Goal: Task Accomplishment & Management: Manage account settings

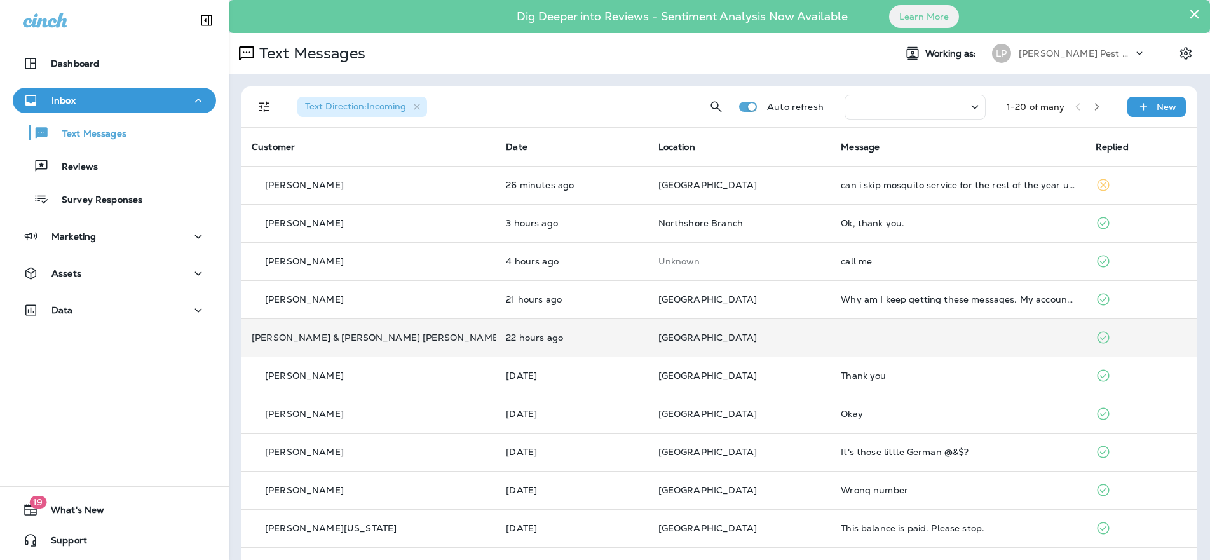
click at [496, 344] on td "22 hours ago" at bounding box center [572, 337] width 152 height 38
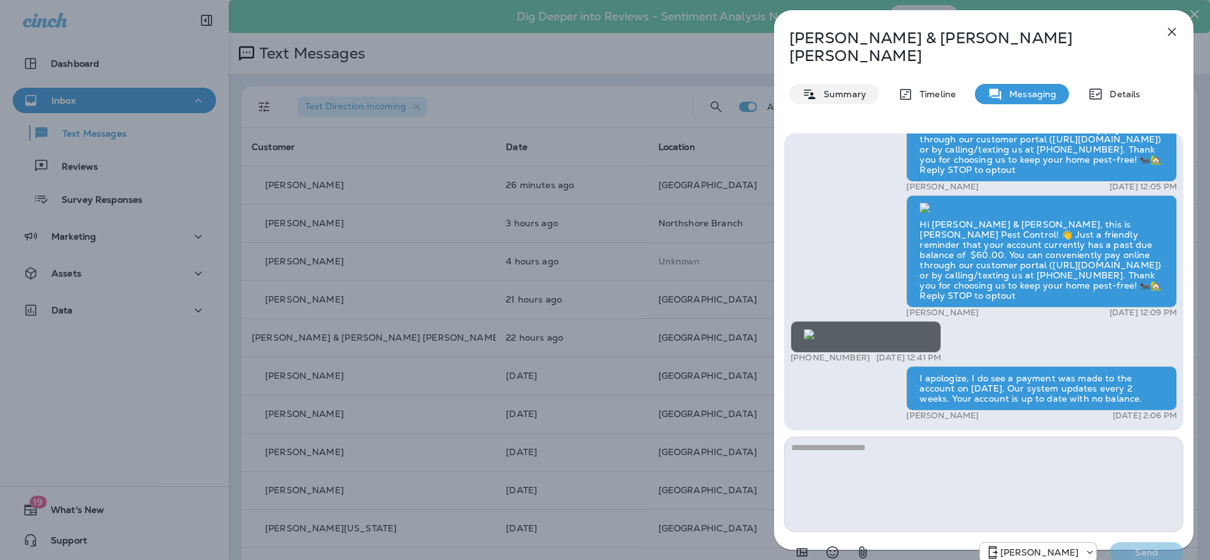
click at [847, 89] on p "Summary" at bounding box center [841, 94] width 49 height 10
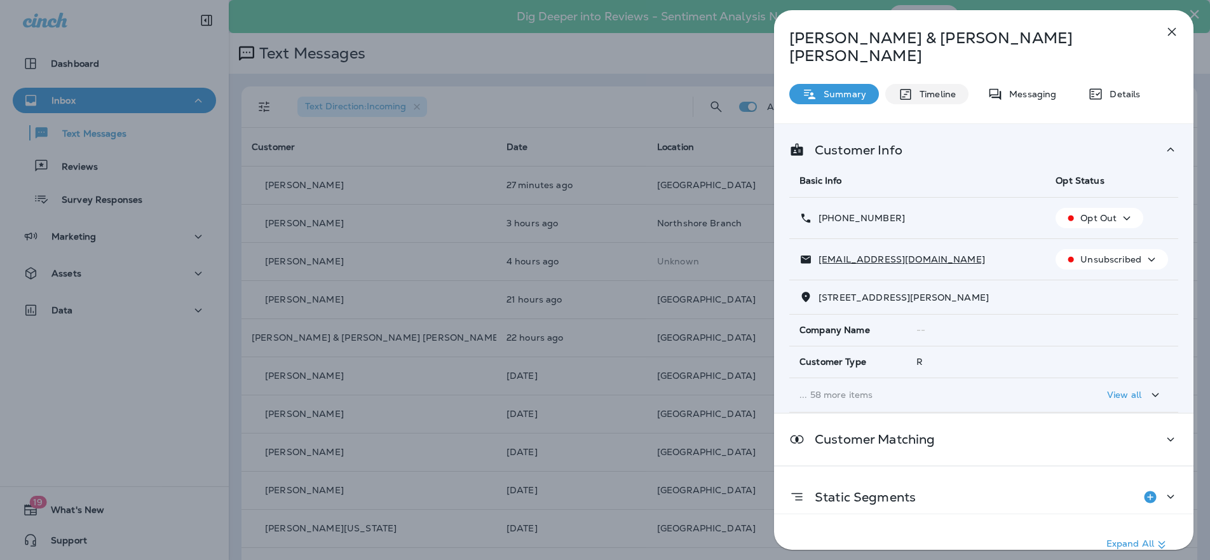
click at [949, 89] on p "Timeline" at bounding box center [934, 94] width 43 height 10
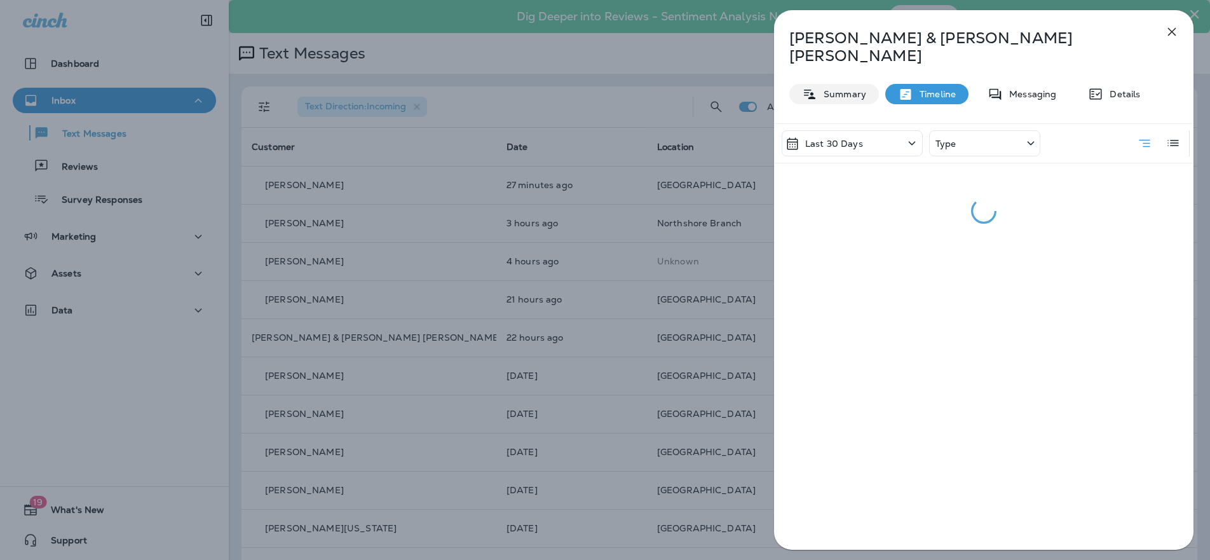
click at [865, 84] on div "Summary" at bounding box center [834, 94] width 90 height 20
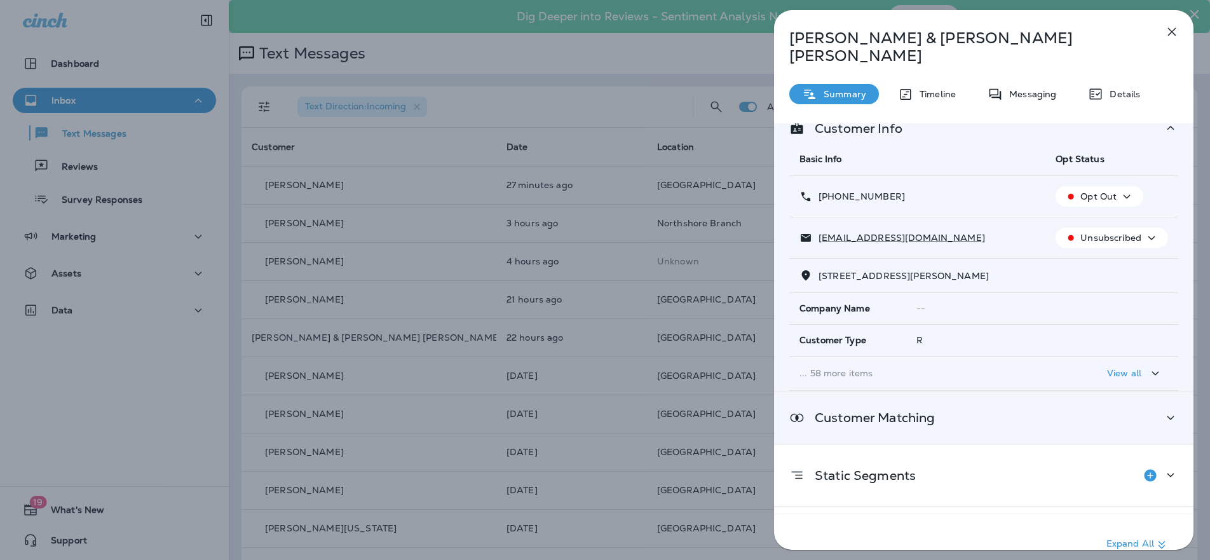
scroll to position [67, 0]
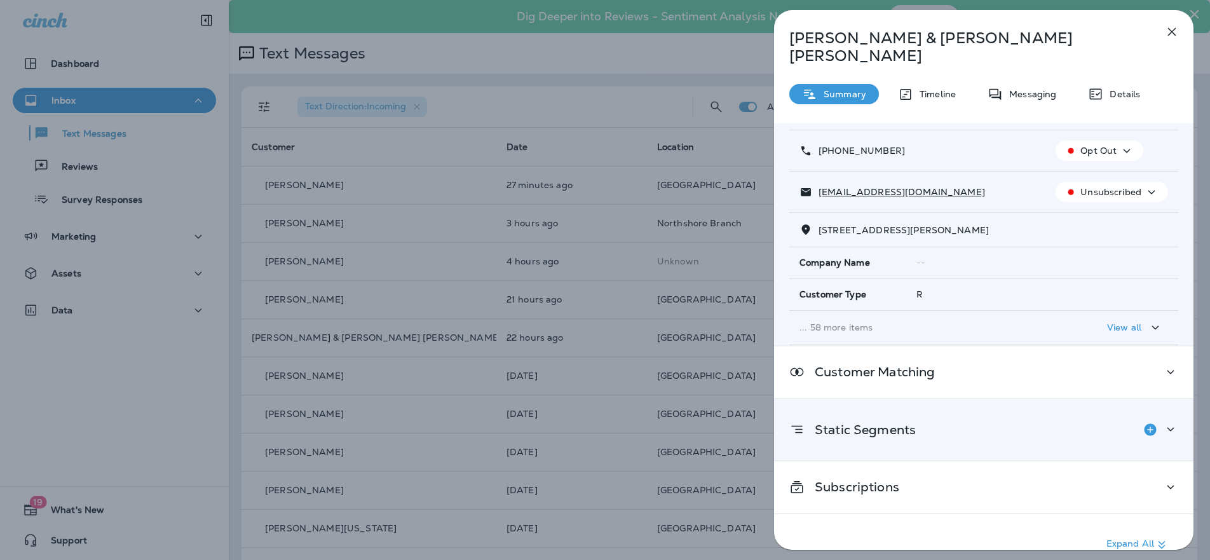
click at [1163, 421] on icon at bounding box center [1170, 429] width 15 height 16
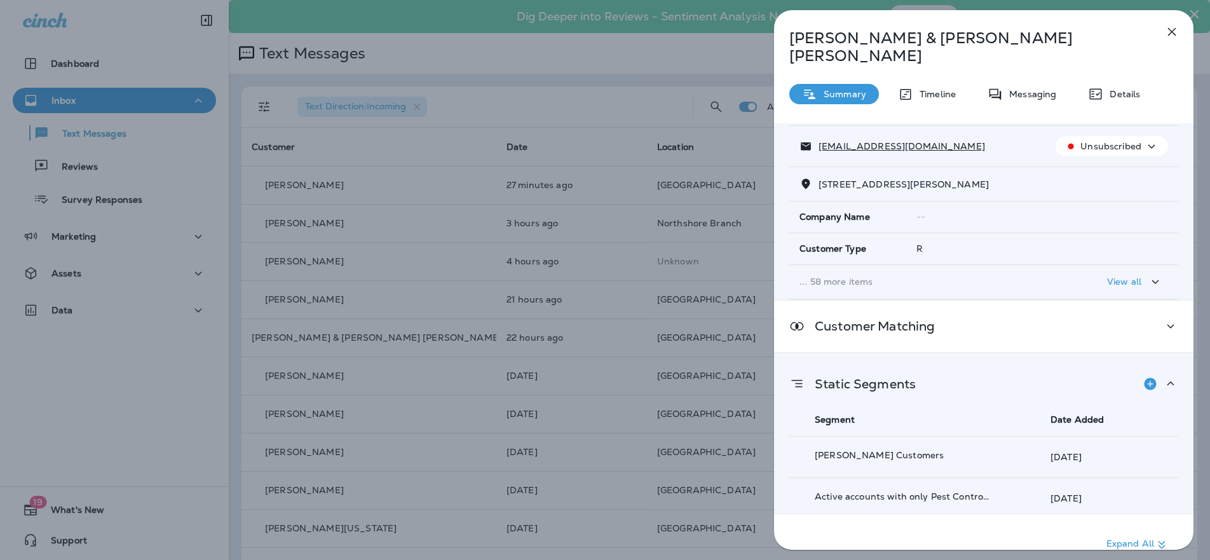
scroll to position [0, 0]
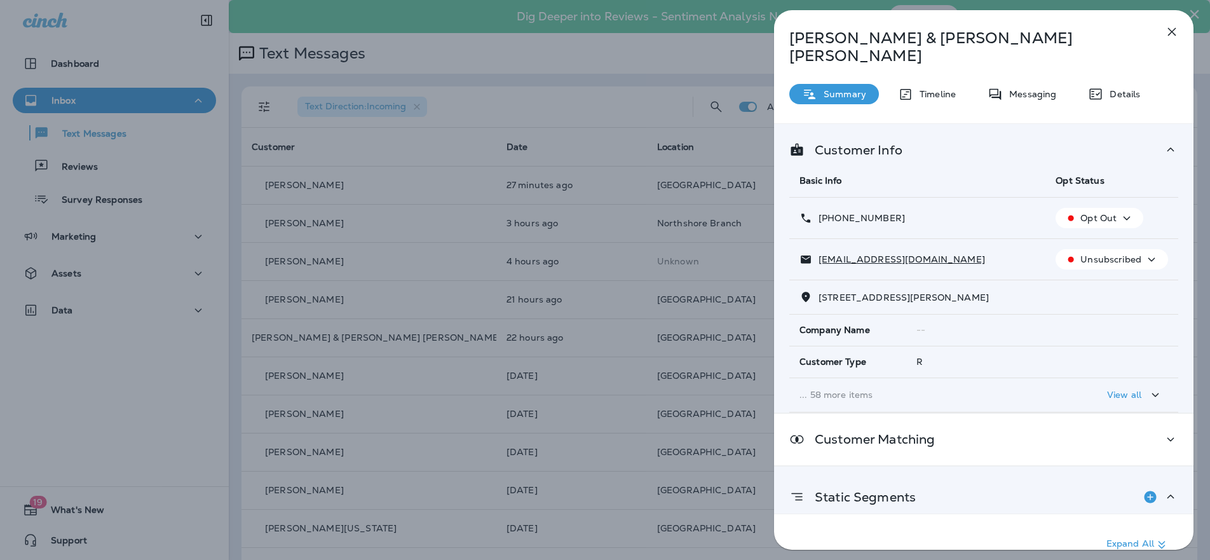
drag, startPoint x: 1104, startPoint y: 211, endPoint x: 1104, endPoint y: 205, distance: 6.4
click at [1104, 209] on td "Opt Out" at bounding box center [1111, 218] width 133 height 41
click at [1102, 213] on p "Opt Out" at bounding box center [1098, 218] width 36 height 10
click at [1093, 226] on p "Reset Status" at bounding box center [1101, 231] width 57 height 10
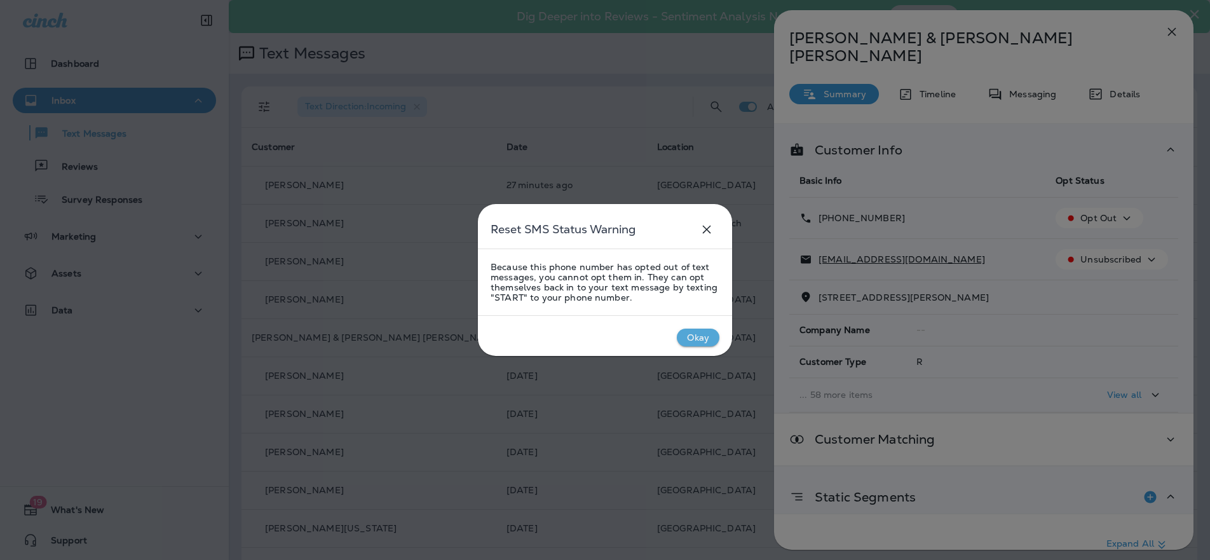
drag, startPoint x: 696, startPoint y: 339, endPoint x: 744, endPoint y: 333, distance: 48.0
click at [696, 338] on div "Okay" at bounding box center [698, 337] width 22 height 10
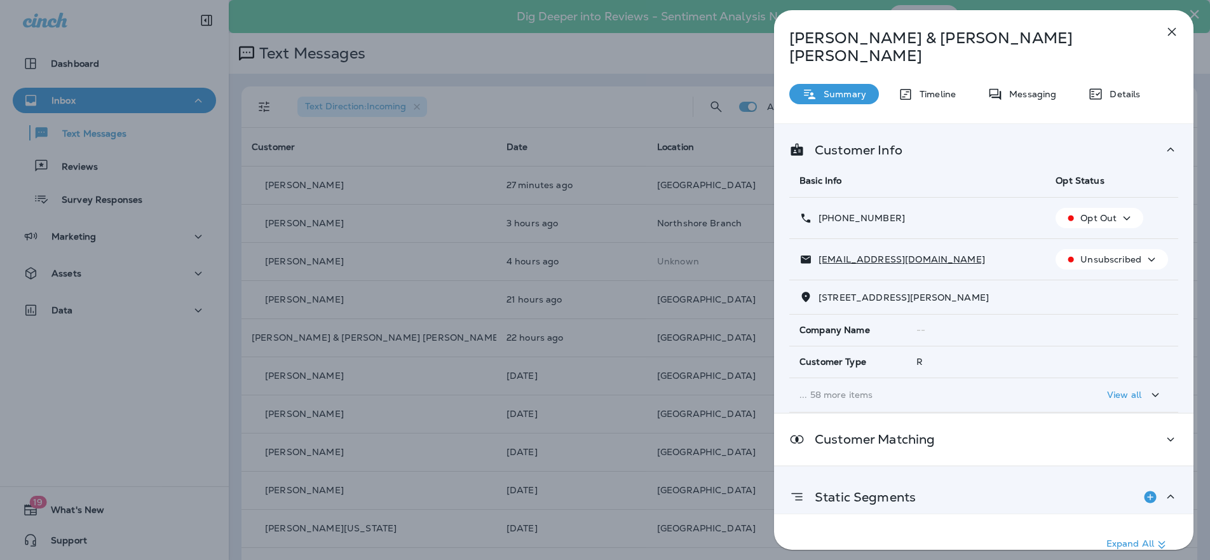
click at [1080, 254] on p "Unsubscribed" at bounding box center [1110, 259] width 61 height 10
click at [1146, 212] on td "Opt Out" at bounding box center [1111, 218] width 133 height 41
click at [1104, 213] on p "Opt Out" at bounding box center [1098, 218] width 36 height 10
click at [1119, 210] on icon "button" at bounding box center [1126, 218] width 15 height 16
click at [981, 164] on th "Basic Info" at bounding box center [917, 181] width 256 height 34
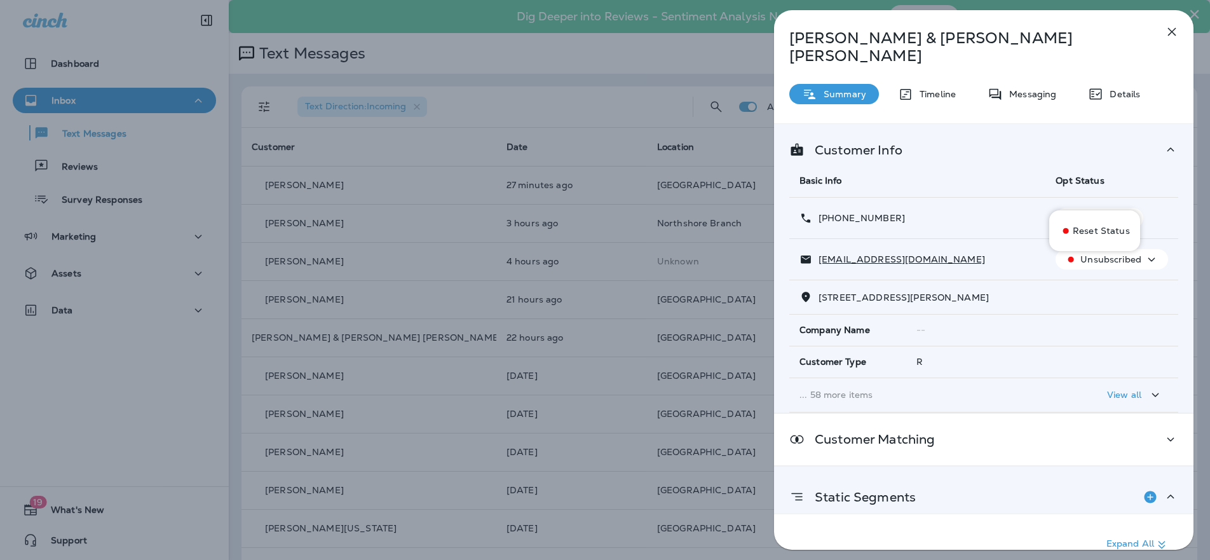
click at [1078, 229] on p "Reset Status" at bounding box center [1101, 231] width 57 height 10
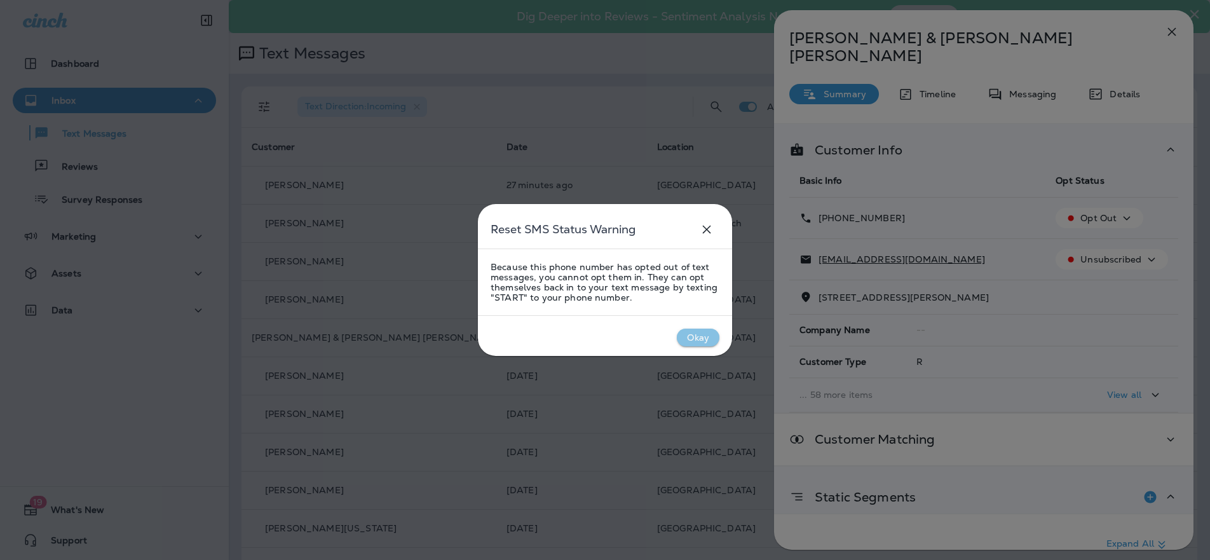
click at [688, 337] on div "Okay" at bounding box center [698, 337] width 22 height 10
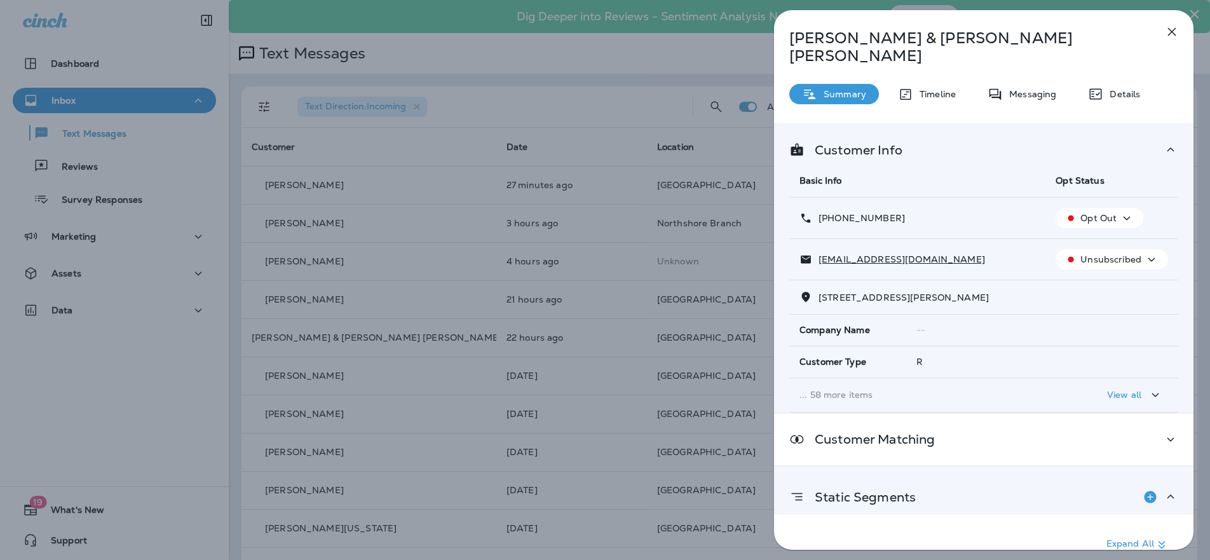
click at [1169, 34] on icon "button" at bounding box center [1171, 31] width 15 height 15
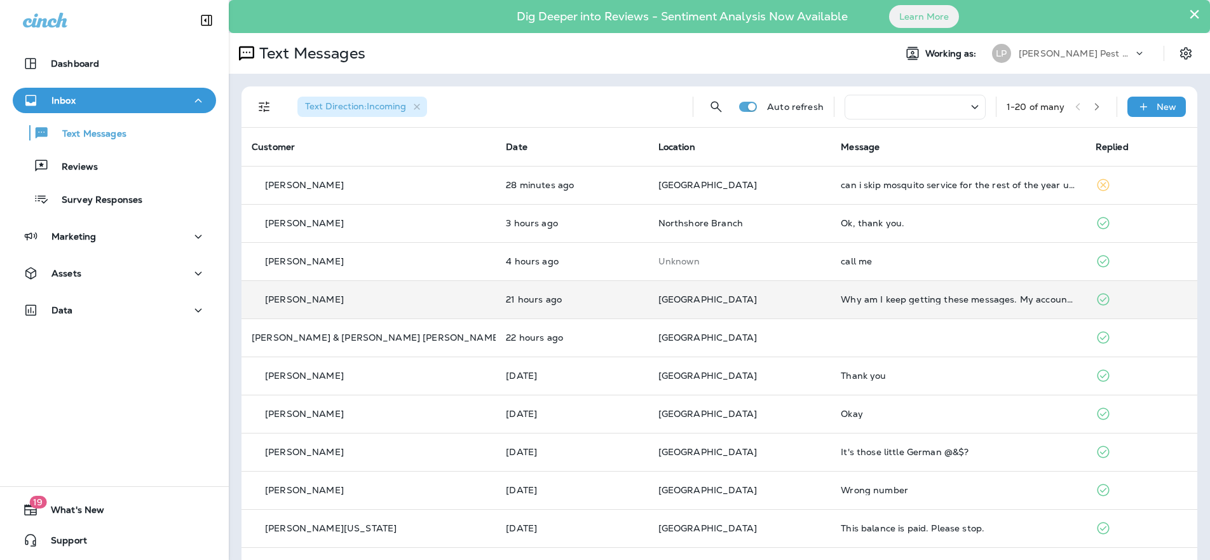
click at [421, 295] on div "[PERSON_NAME]" at bounding box center [369, 299] width 234 height 13
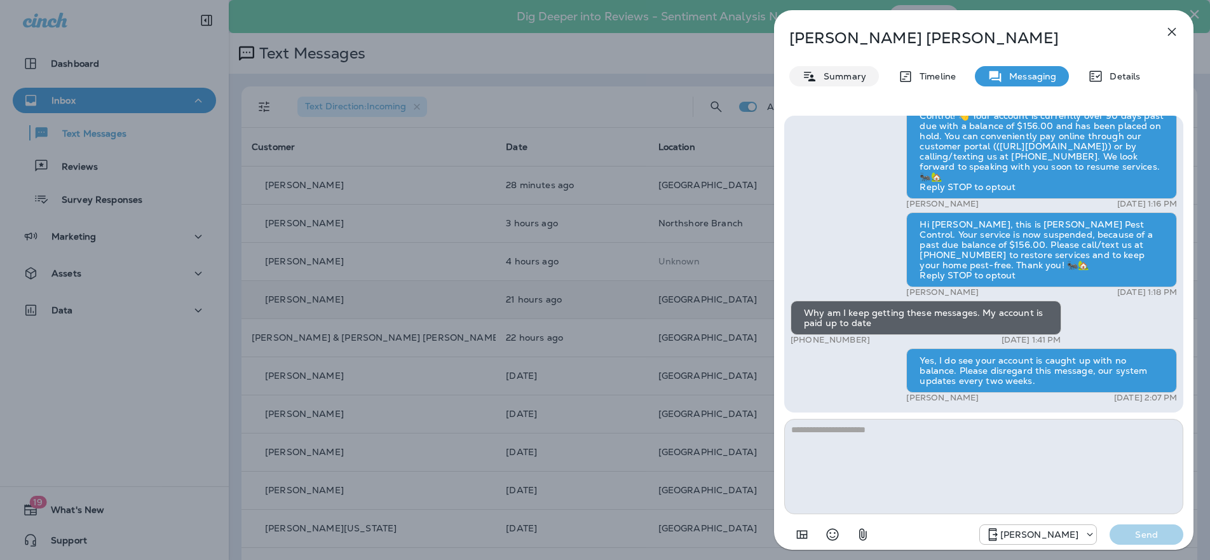
click at [841, 72] on p "Summary" at bounding box center [841, 76] width 49 height 10
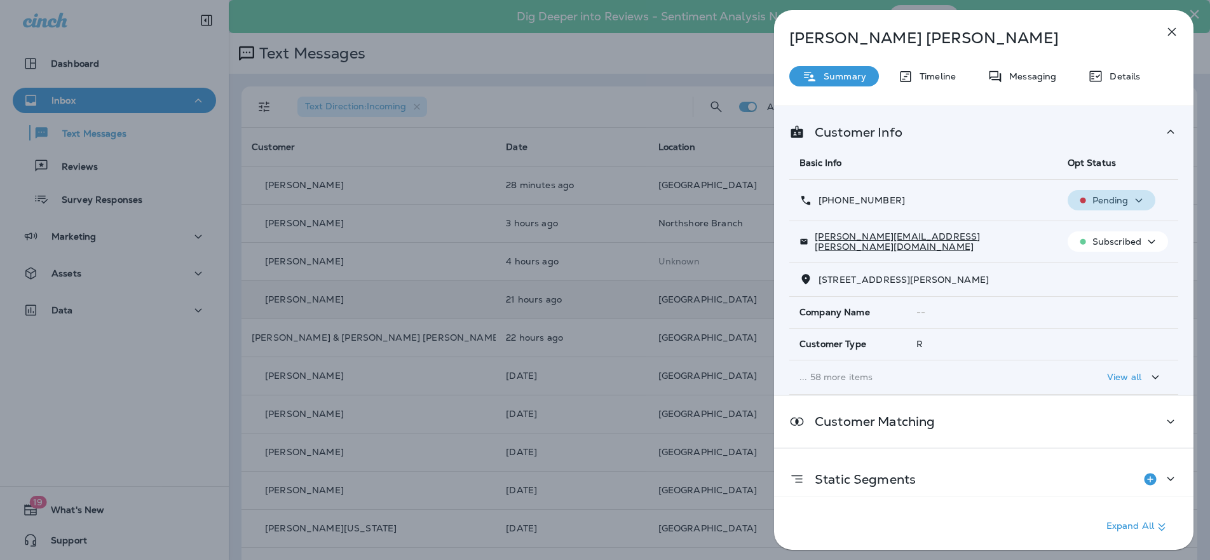
click at [1122, 203] on div "Pending" at bounding box center [1112, 201] width 78 height 16
click at [1103, 236] on p "Opt out" at bounding box center [1101, 231] width 34 height 10
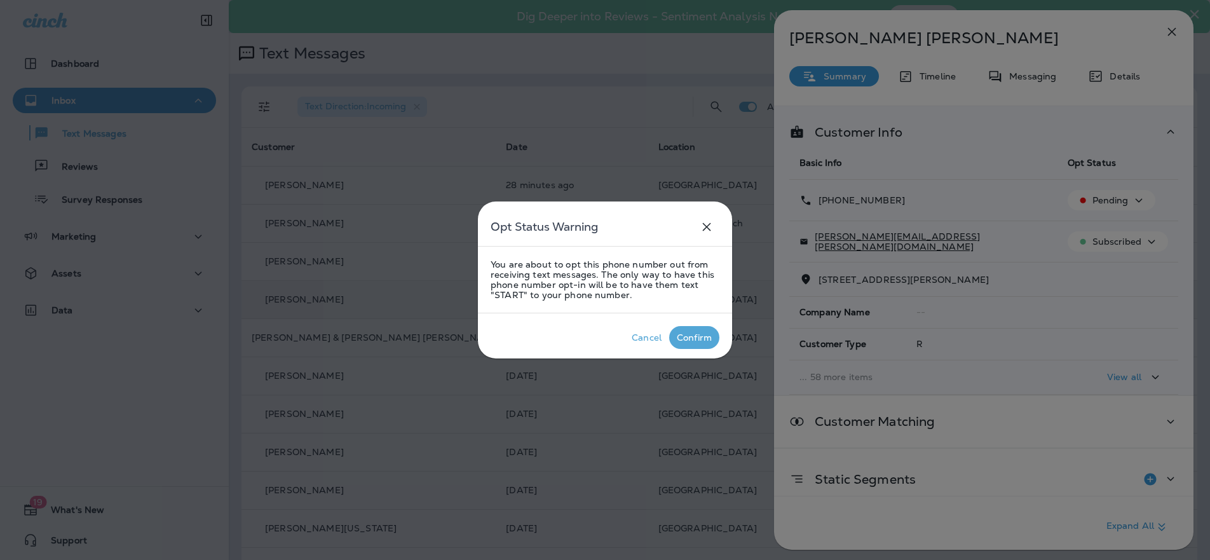
click at [677, 336] on div "Confirm" at bounding box center [694, 337] width 35 height 10
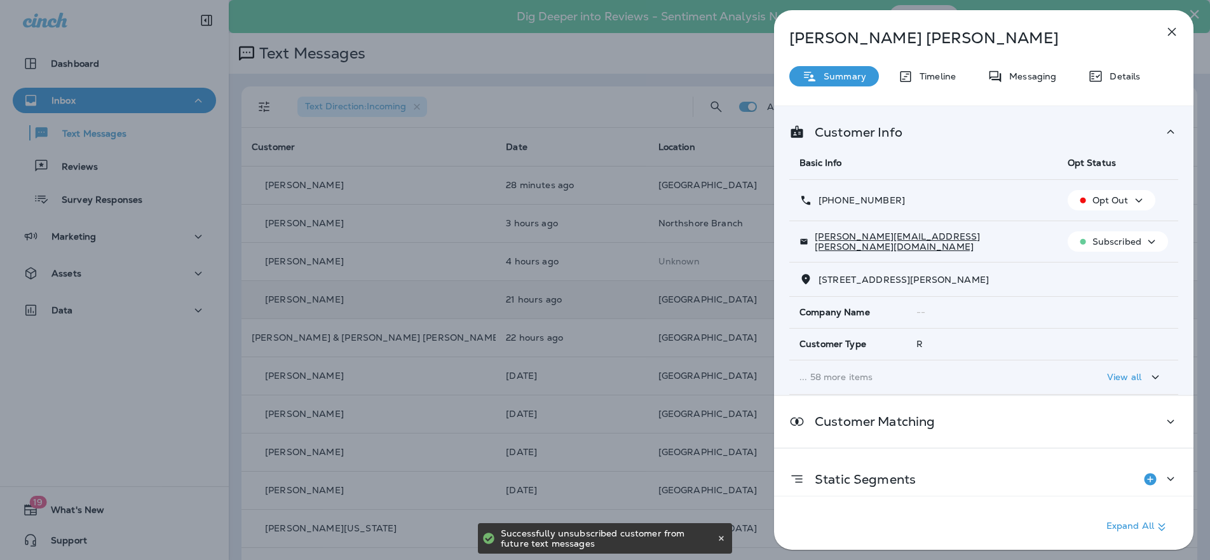
click at [1118, 244] on p "Subscribed" at bounding box center [1116, 241] width 49 height 10
click at [1098, 269] on p "Unsubscribe" at bounding box center [1117, 272] width 55 height 10
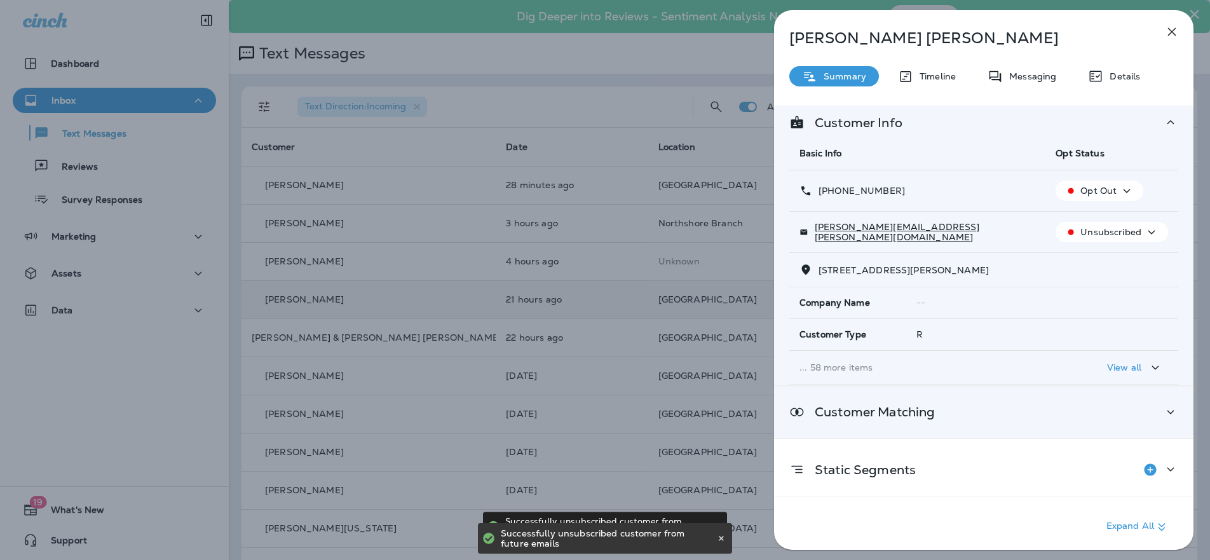
scroll to position [67, 0]
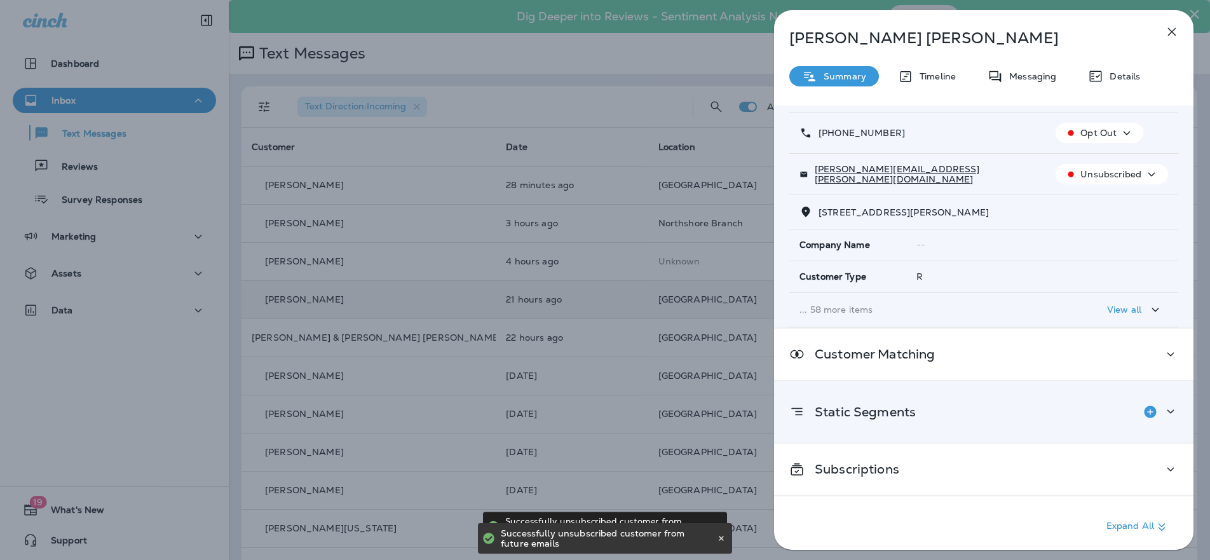
click at [1164, 410] on icon at bounding box center [1170, 412] width 15 height 16
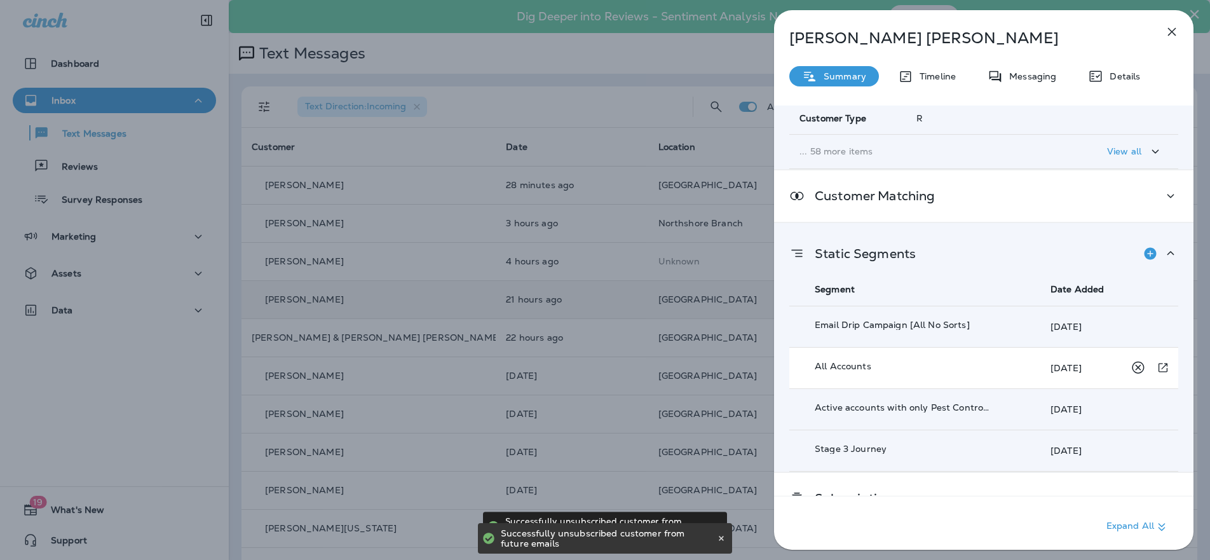
scroll to position [255, 0]
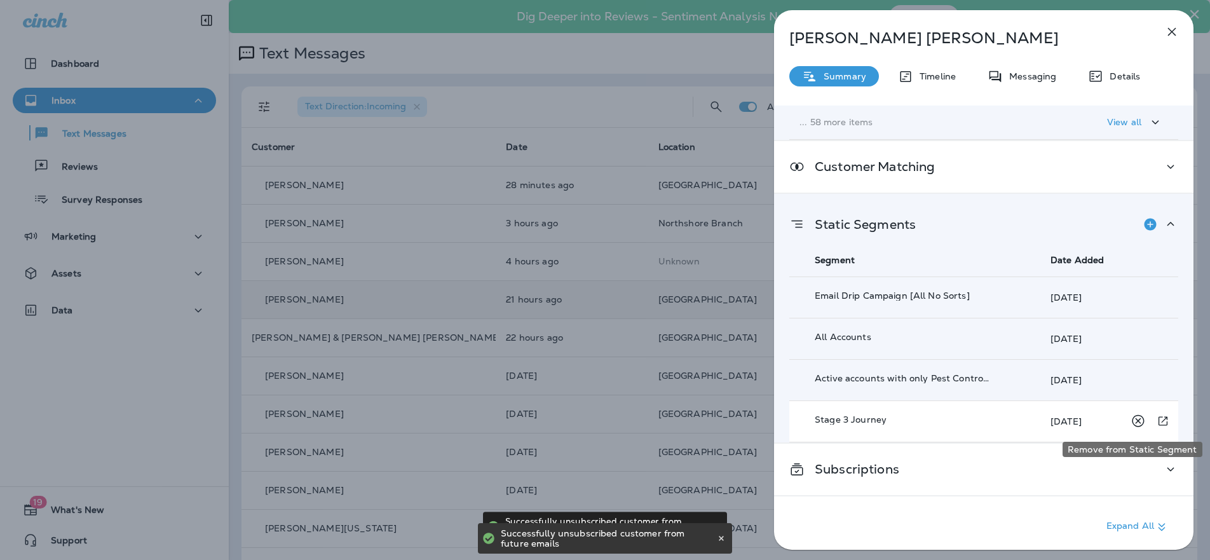
click at [1130, 419] on icon "Remove from Static Segment" at bounding box center [1138, 421] width 16 height 16
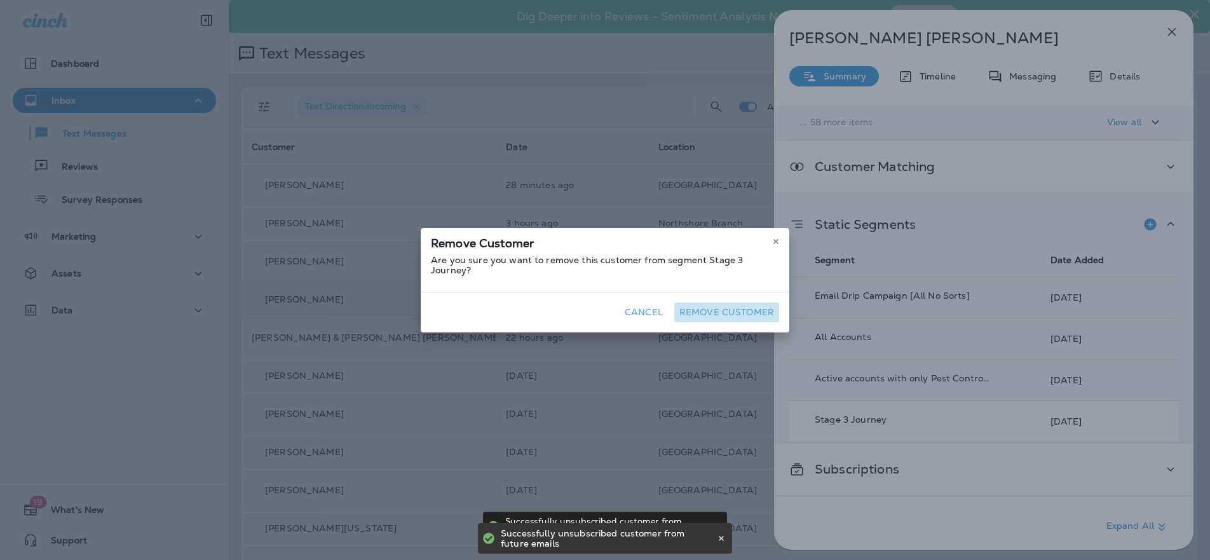
click at [768, 304] on button "Remove Customer" at bounding box center [726, 312] width 105 height 20
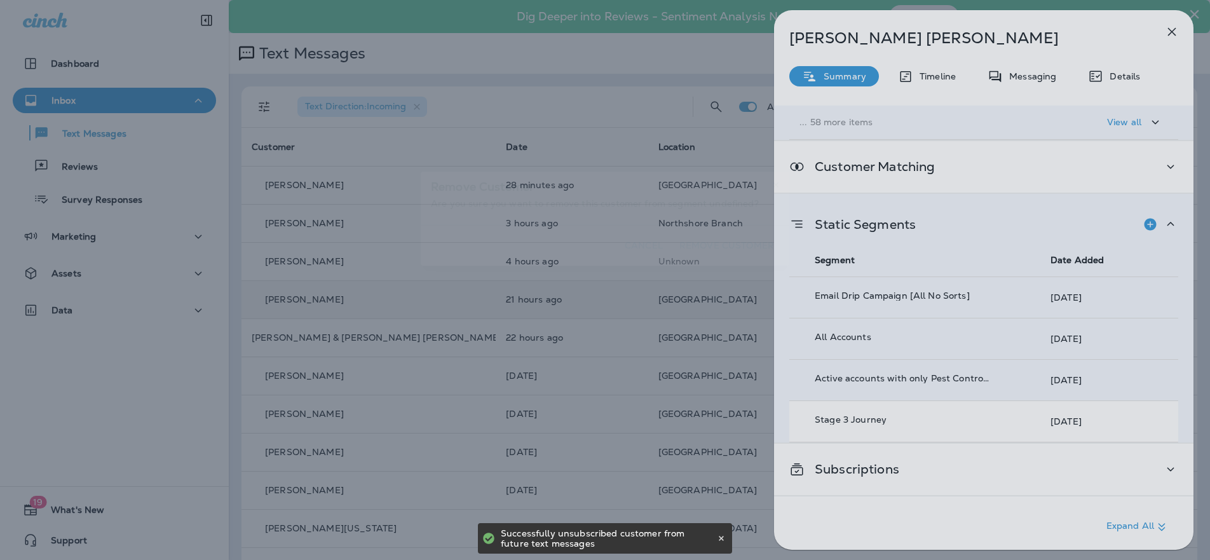
scroll to position [213, 0]
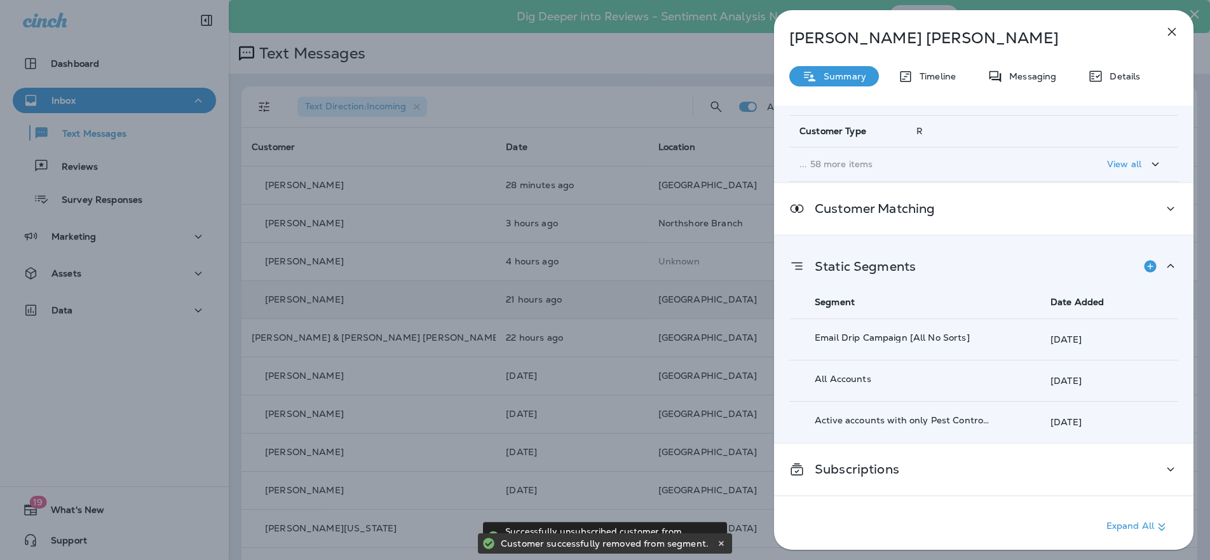
click at [1169, 34] on icon "button" at bounding box center [1171, 31] width 15 height 15
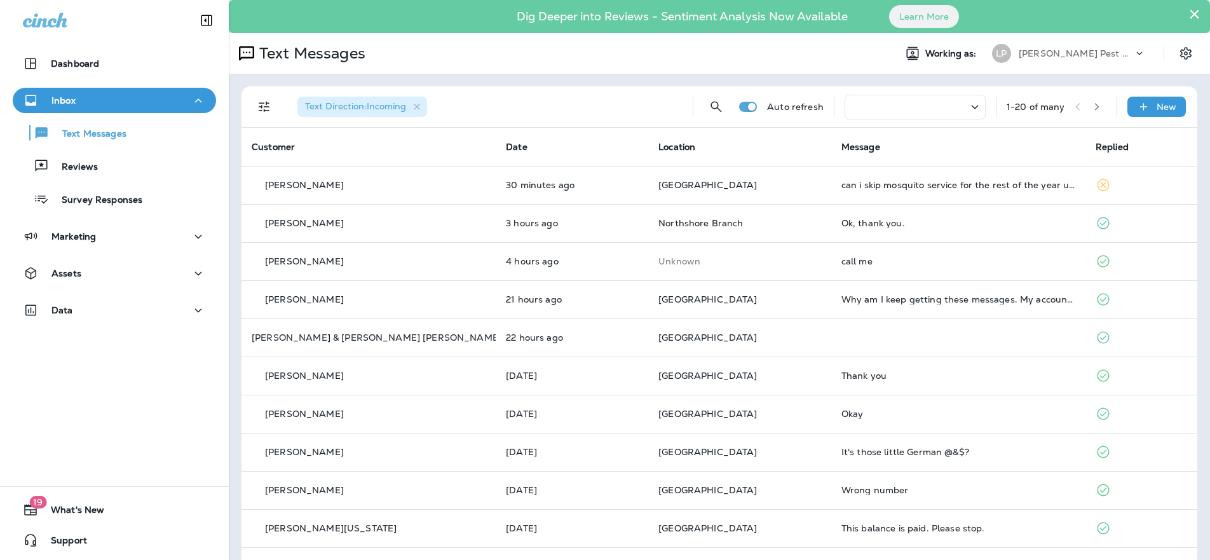
click at [919, 106] on div at bounding box center [915, 107] width 141 height 25
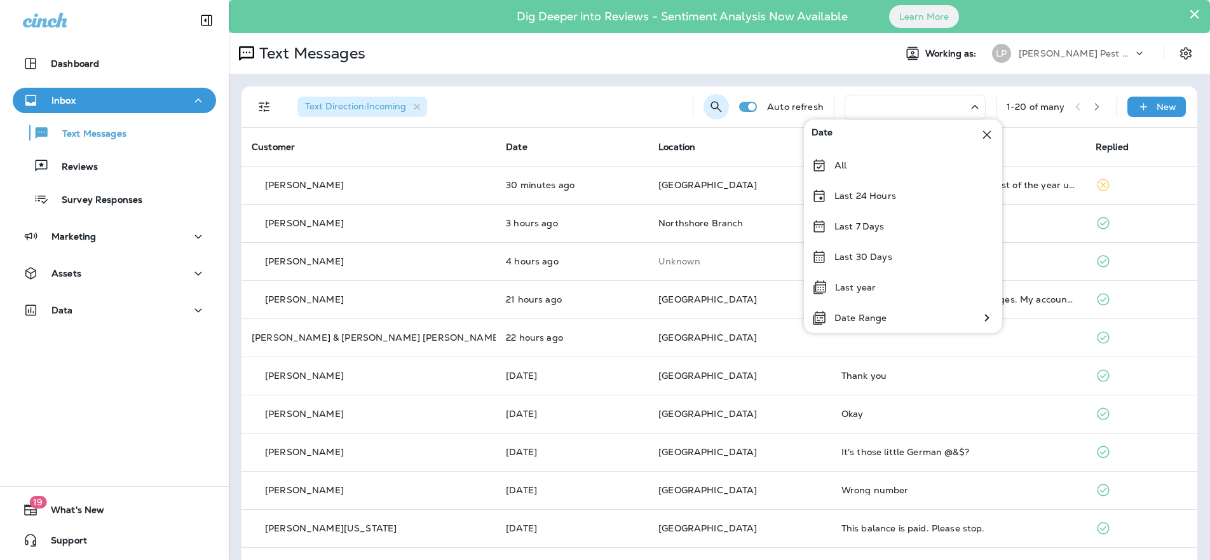
click at [709, 105] on icon "Search Messages" at bounding box center [716, 106] width 15 height 15
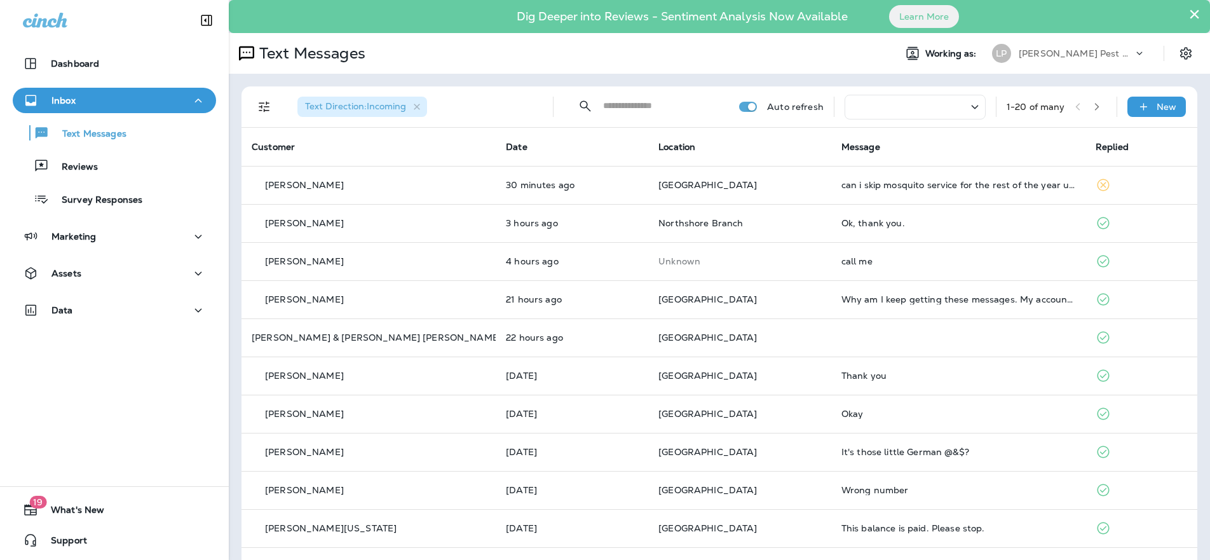
click at [654, 108] on input "text" at bounding box center [659, 106] width 113 height 34
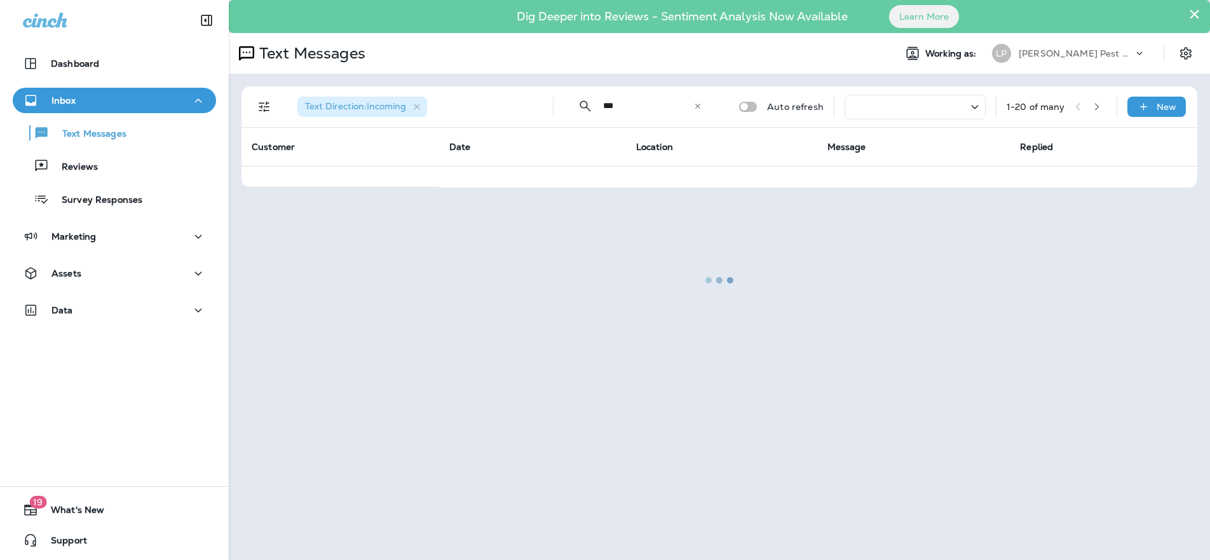
type input "***"
click at [697, 107] on div at bounding box center [719, 279] width 979 height 557
click at [696, 107] on div at bounding box center [719, 279] width 979 height 557
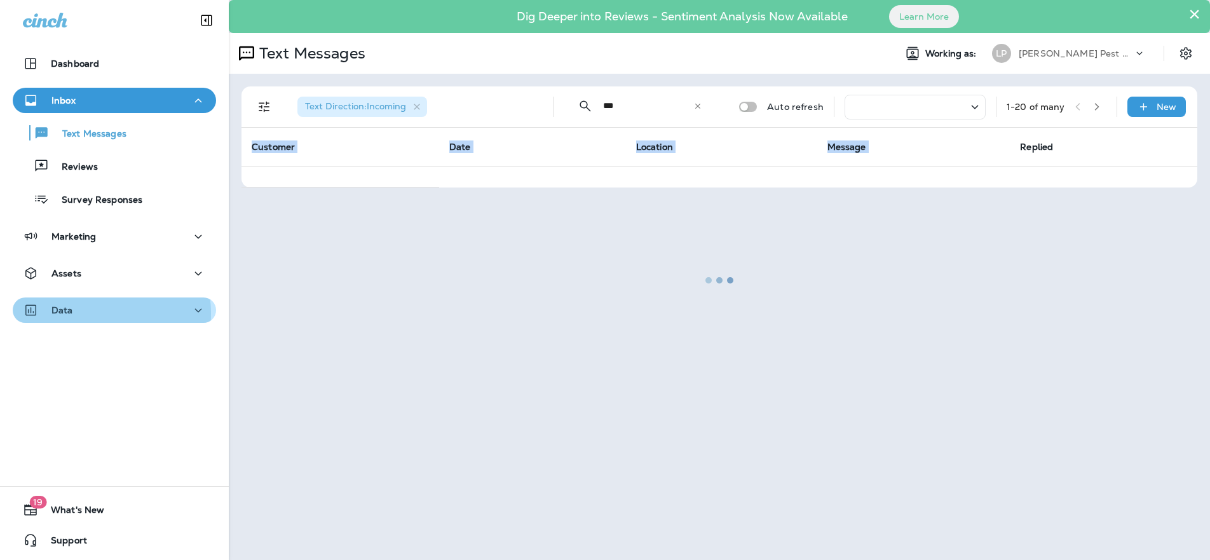
click at [91, 313] on div "Data" at bounding box center [114, 310] width 183 height 16
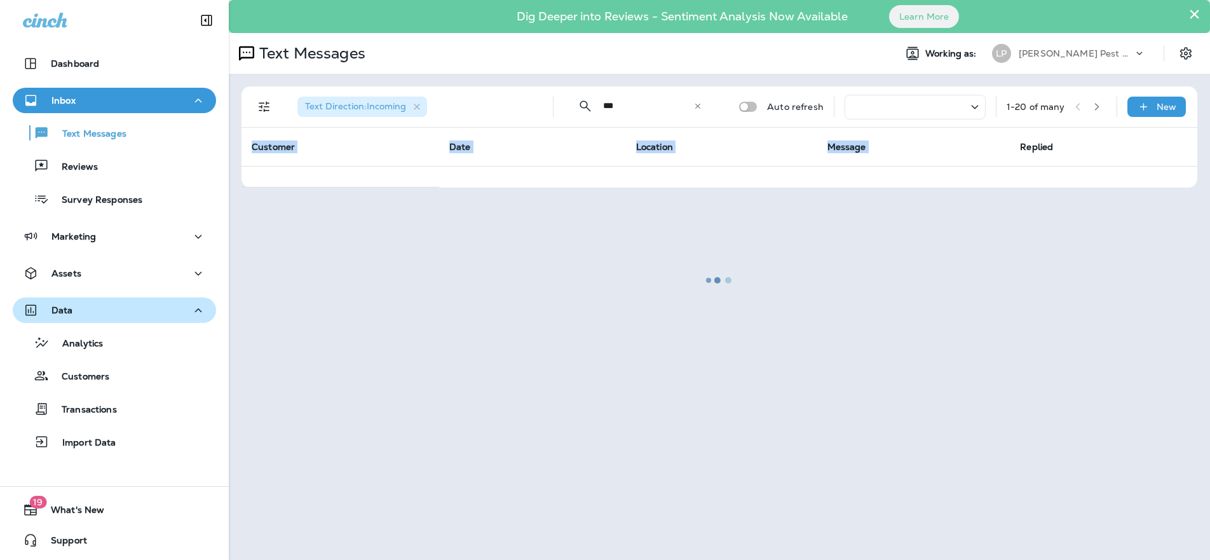
click at [92, 314] on div "Data" at bounding box center [114, 310] width 183 height 16
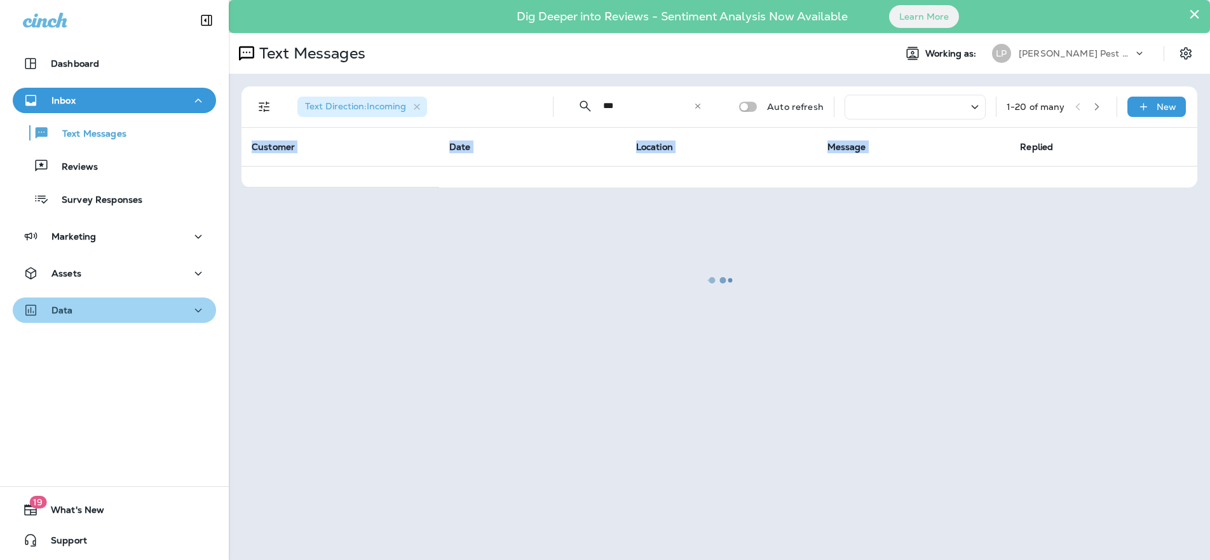
click at [169, 307] on div "Data" at bounding box center [114, 310] width 183 height 16
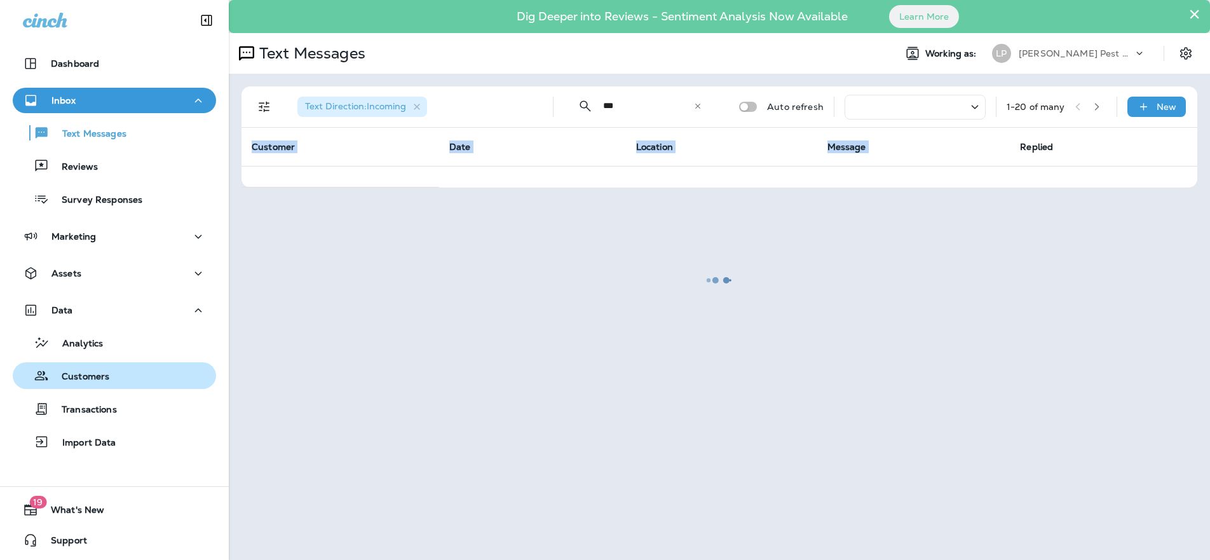
click at [123, 376] on div "Customers" at bounding box center [114, 375] width 193 height 19
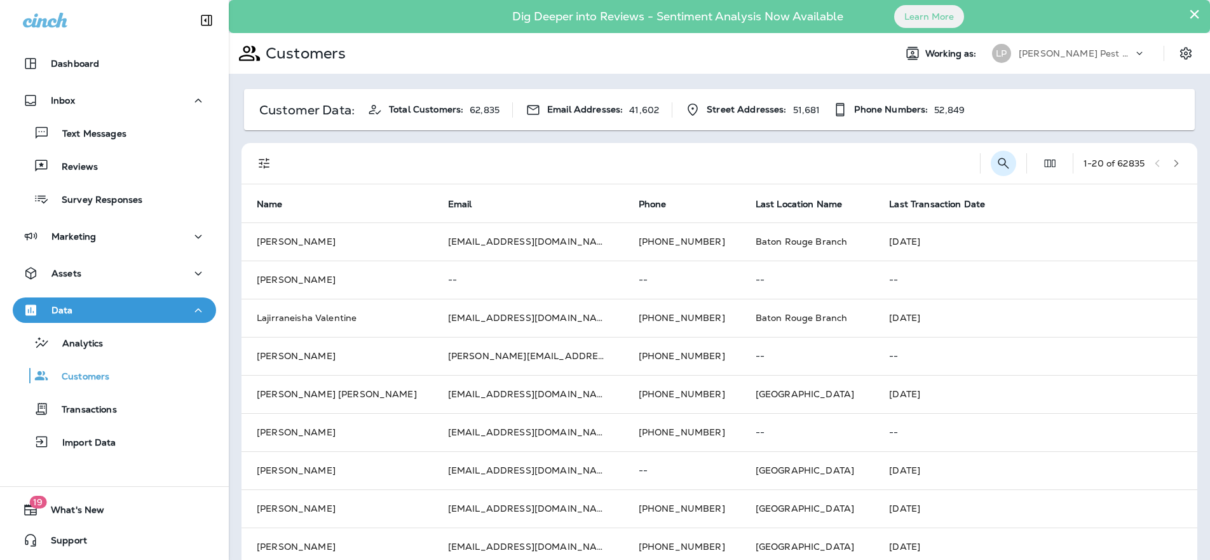
click at [996, 170] on icon "Search Customers" at bounding box center [1003, 163] width 15 height 15
click at [923, 167] on input "text" at bounding box center [937, 163] width 132 height 34
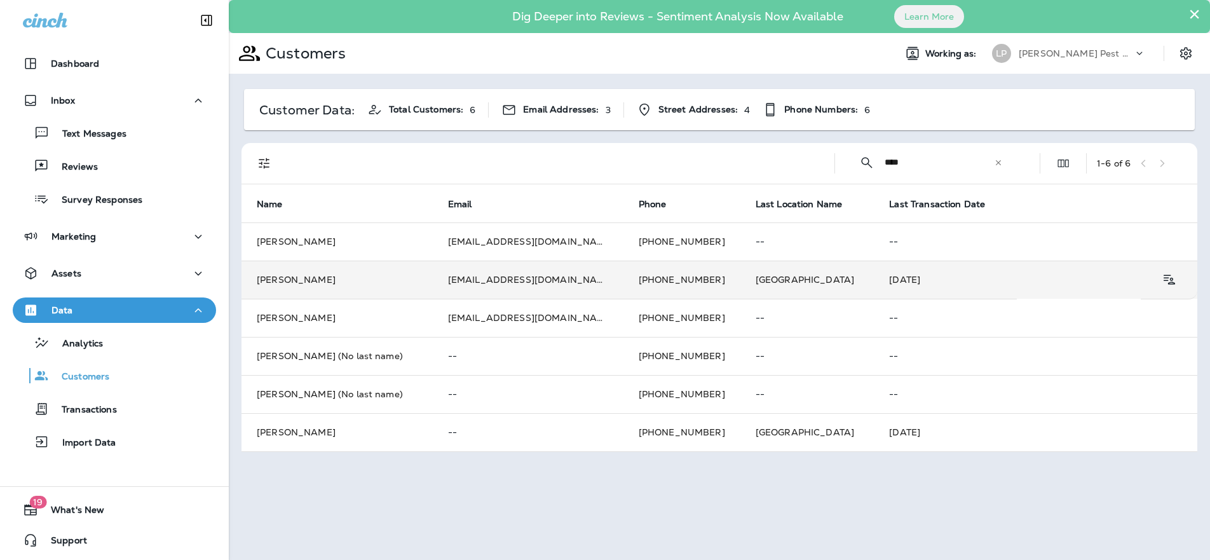
type input "****"
click at [428, 280] on td "[PERSON_NAME]" at bounding box center [336, 280] width 191 height 38
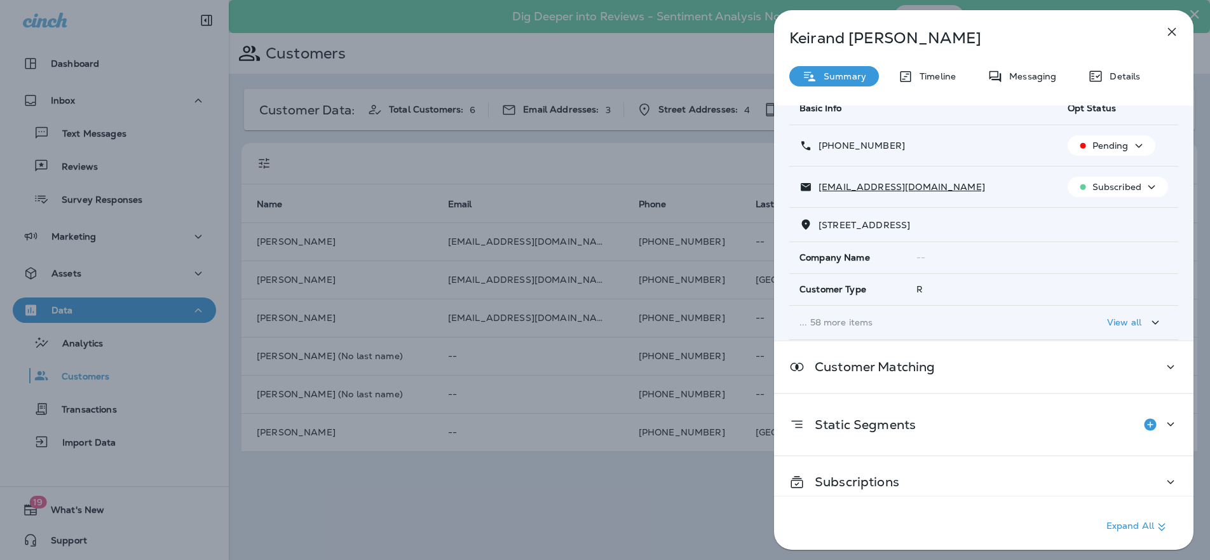
scroll to position [67, 0]
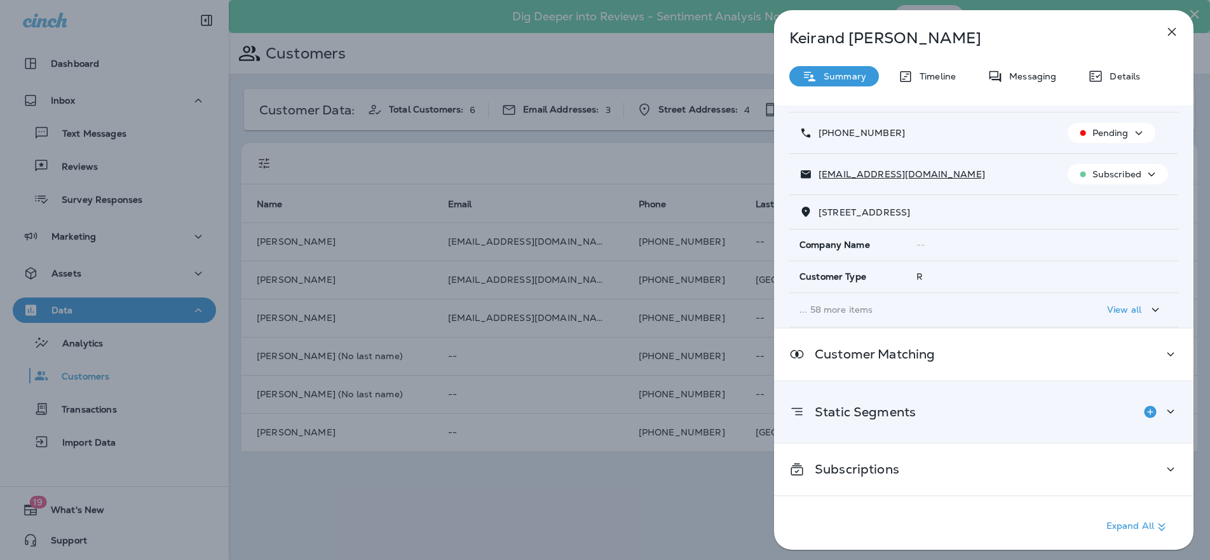
click at [1167, 408] on icon at bounding box center [1170, 412] width 15 height 16
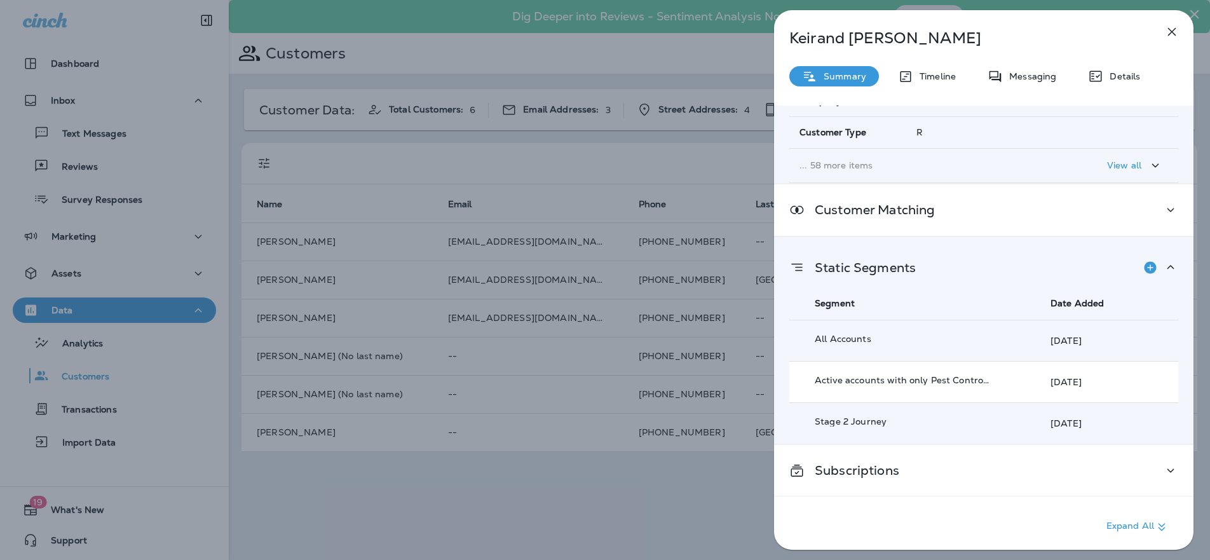
scroll to position [213, 0]
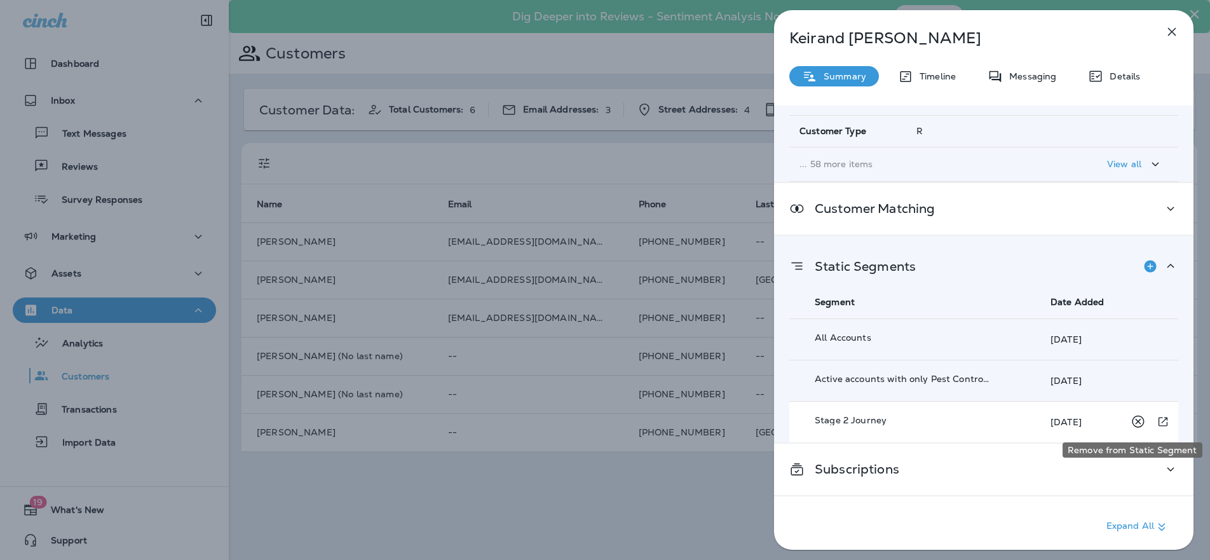
click at [1130, 419] on icon "Remove from Static Segment" at bounding box center [1138, 422] width 16 height 16
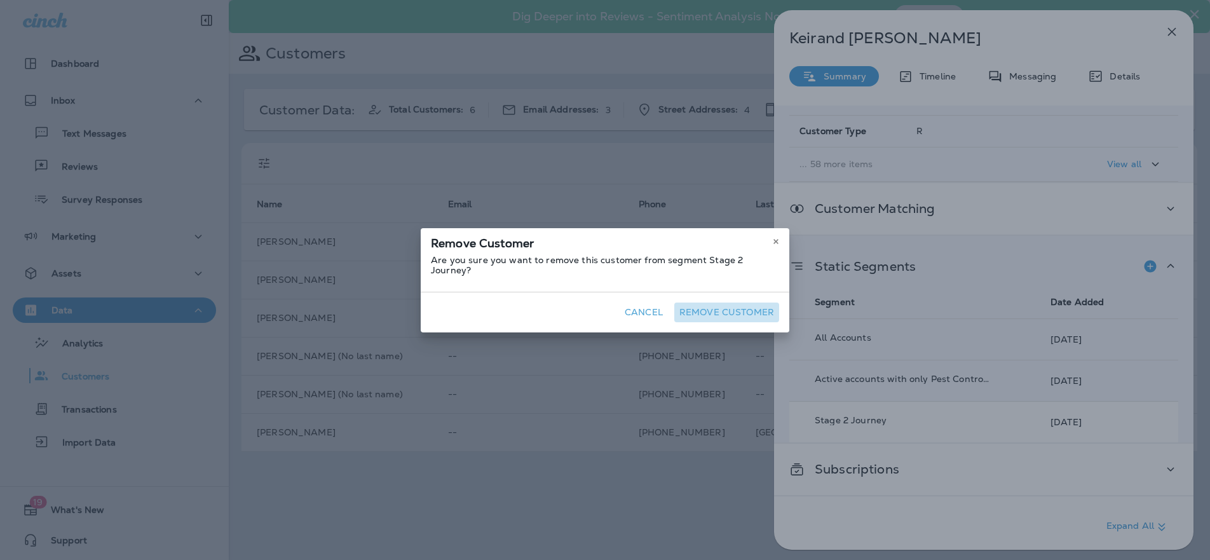
drag, startPoint x: 695, startPoint y: 304, endPoint x: 737, endPoint y: 319, distance: 45.2
click at [695, 304] on button "Remove Customer" at bounding box center [726, 312] width 105 height 20
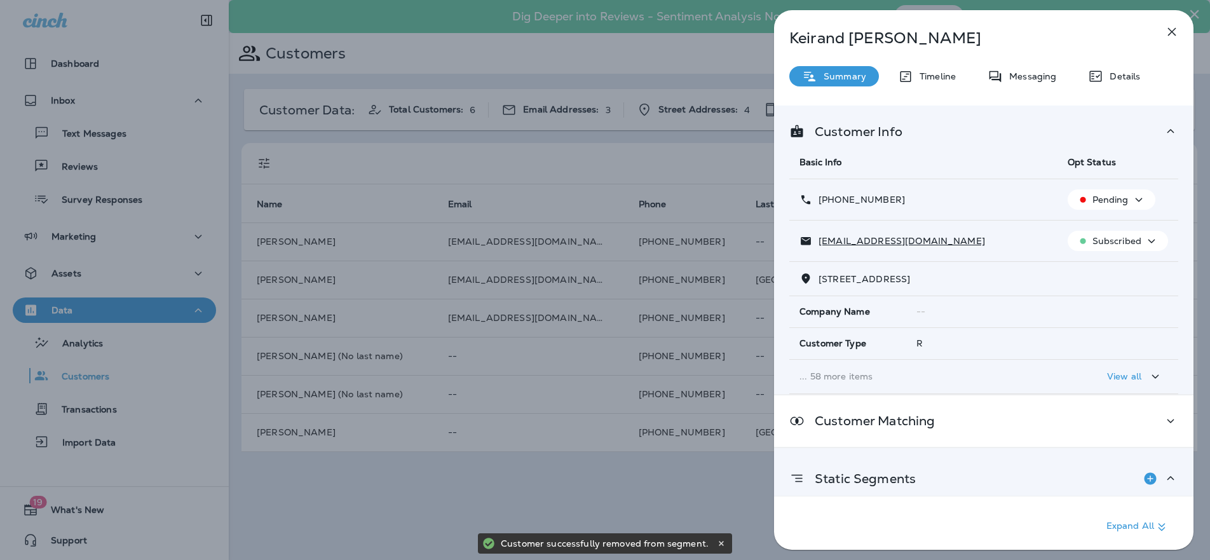
scroll to position [0, 0]
click at [1097, 202] on p "Pending" at bounding box center [1110, 200] width 36 height 10
click at [1096, 234] on p "Opt out" at bounding box center [1101, 231] width 34 height 10
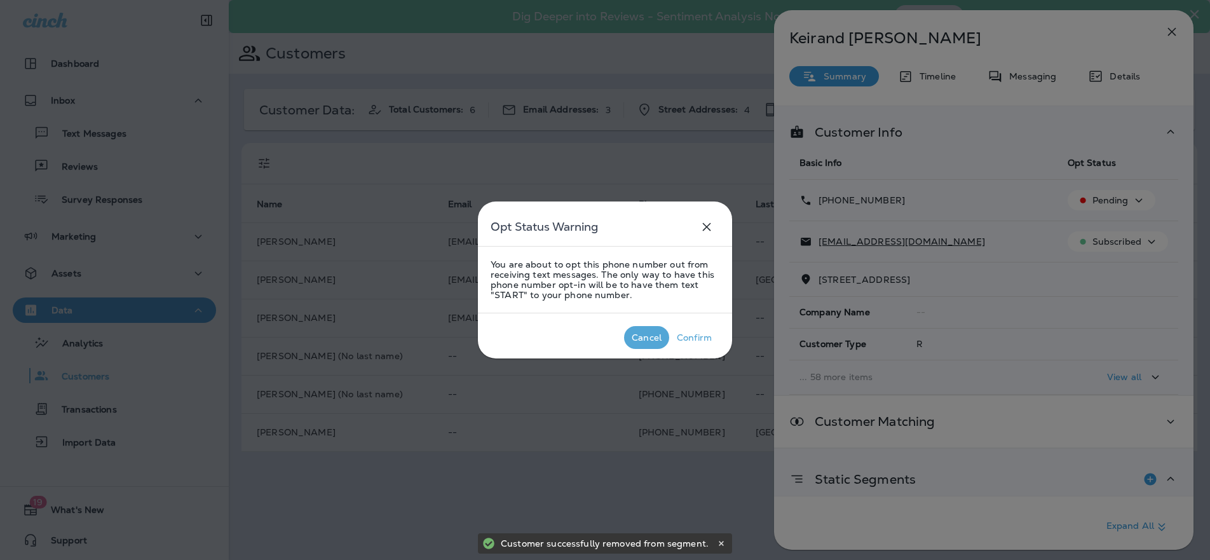
click at [645, 342] on div "Cancel" at bounding box center [647, 337] width 30 height 10
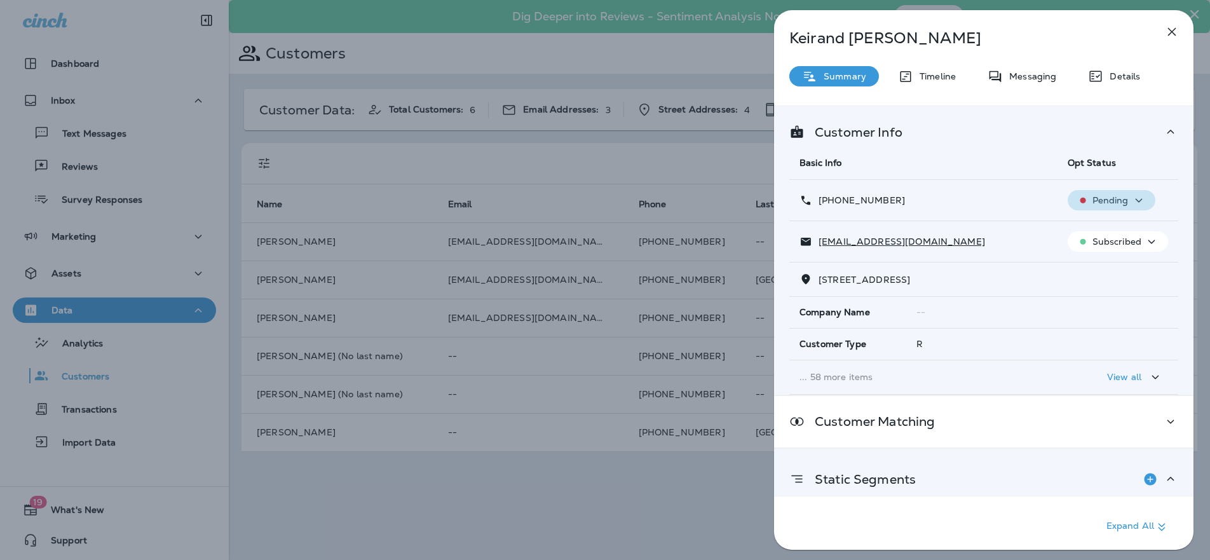
click at [1112, 198] on p "Pending" at bounding box center [1110, 200] width 36 height 10
click at [1101, 235] on p "Opt out" at bounding box center [1101, 231] width 34 height 10
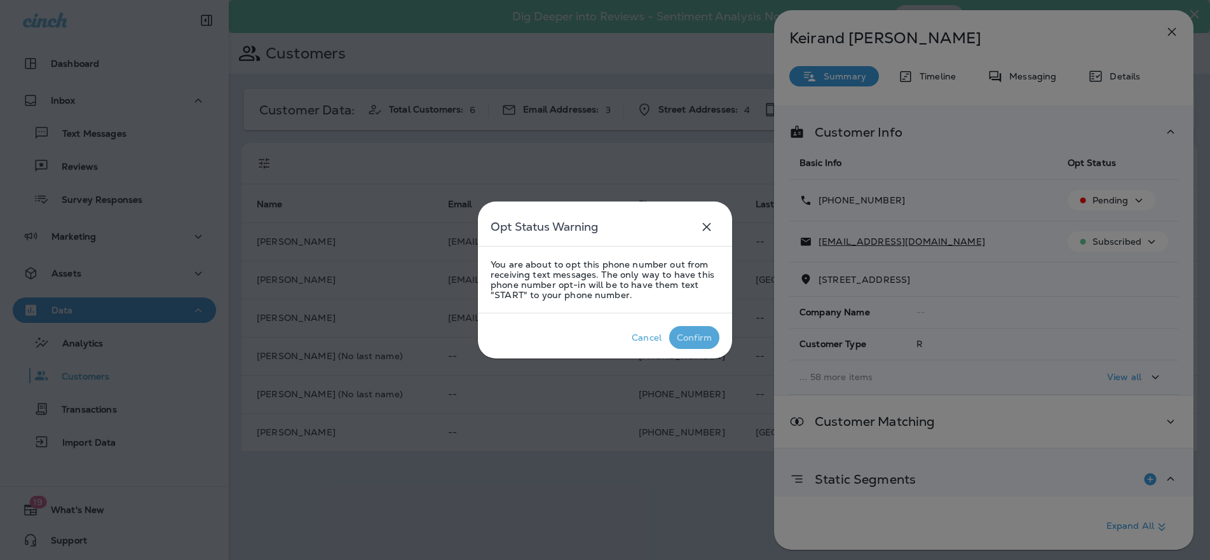
click at [702, 336] on div "Confirm" at bounding box center [694, 337] width 35 height 10
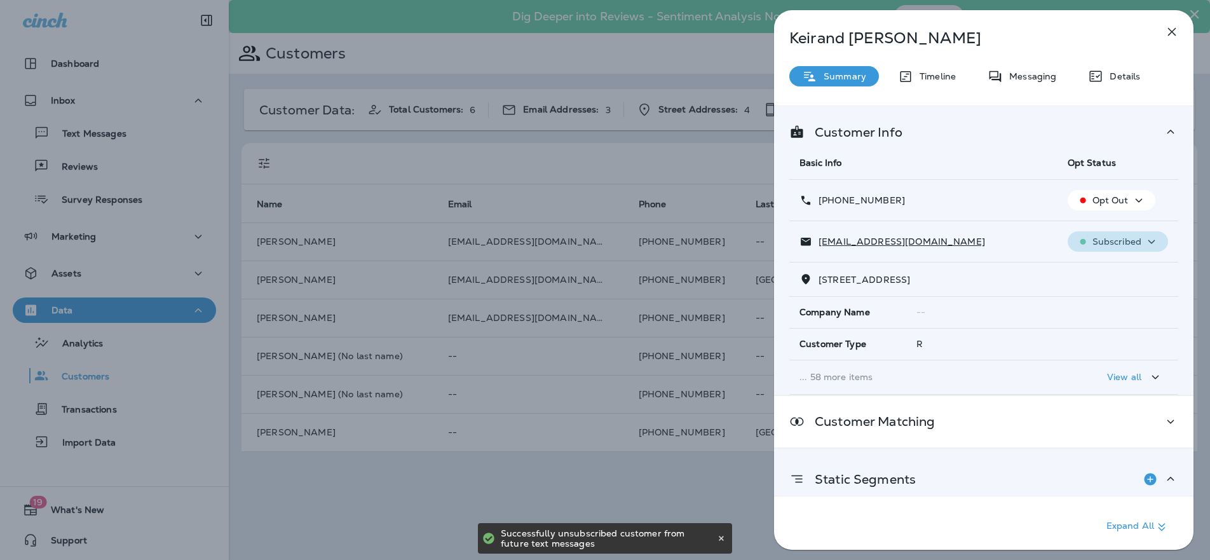
click at [1102, 247] on p "Subscribed" at bounding box center [1116, 241] width 49 height 10
click at [1104, 264] on button "Unsubscribe" at bounding box center [1112, 272] width 91 height 31
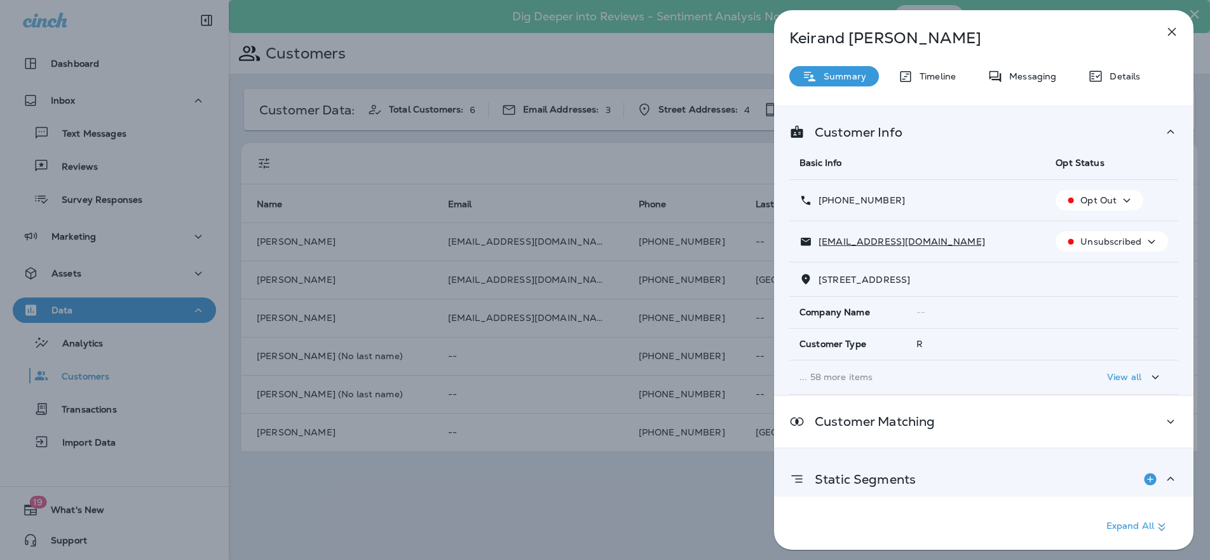
click at [1166, 27] on icon "button" at bounding box center [1171, 31] width 15 height 15
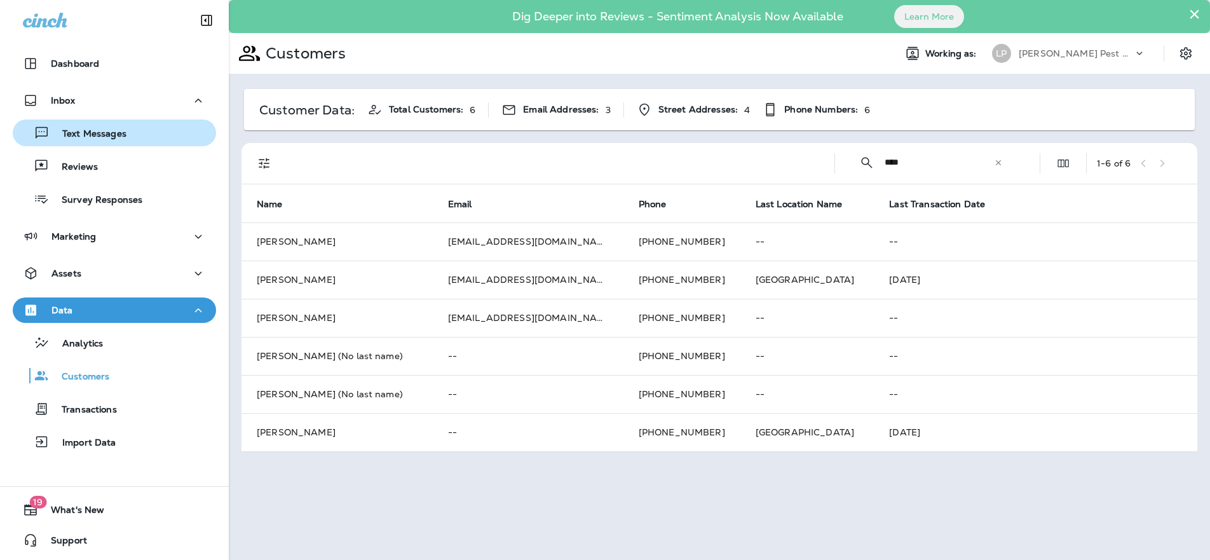
click at [92, 135] on p "Text Messages" at bounding box center [88, 134] width 77 height 12
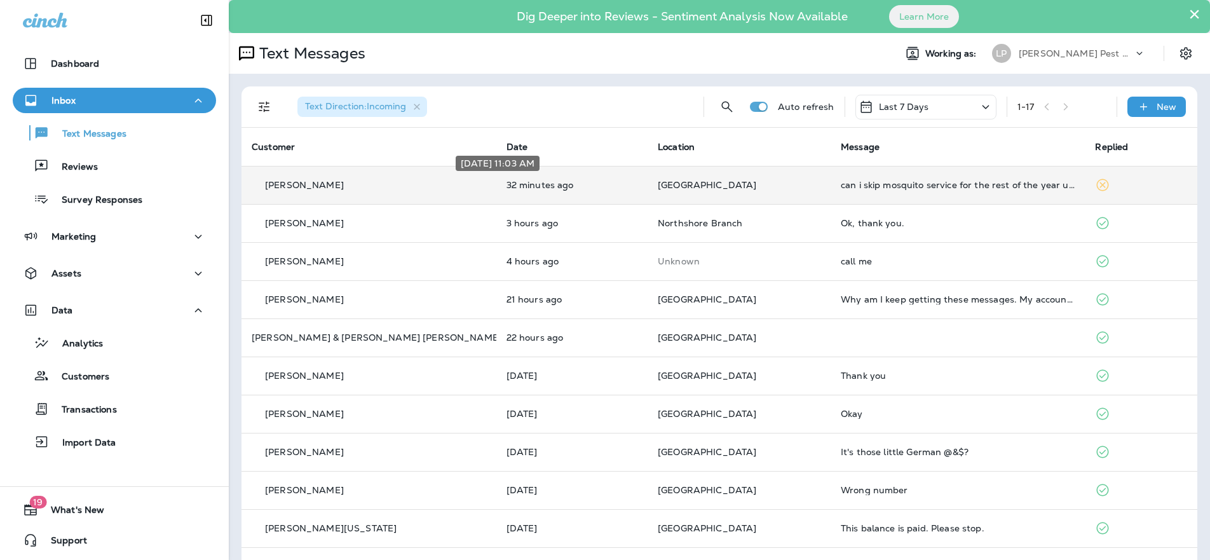
click at [555, 184] on p "32 minutes ago" at bounding box center [572, 185] width 132 height 10
